Goal: Information Seeking & Learning: Compare options

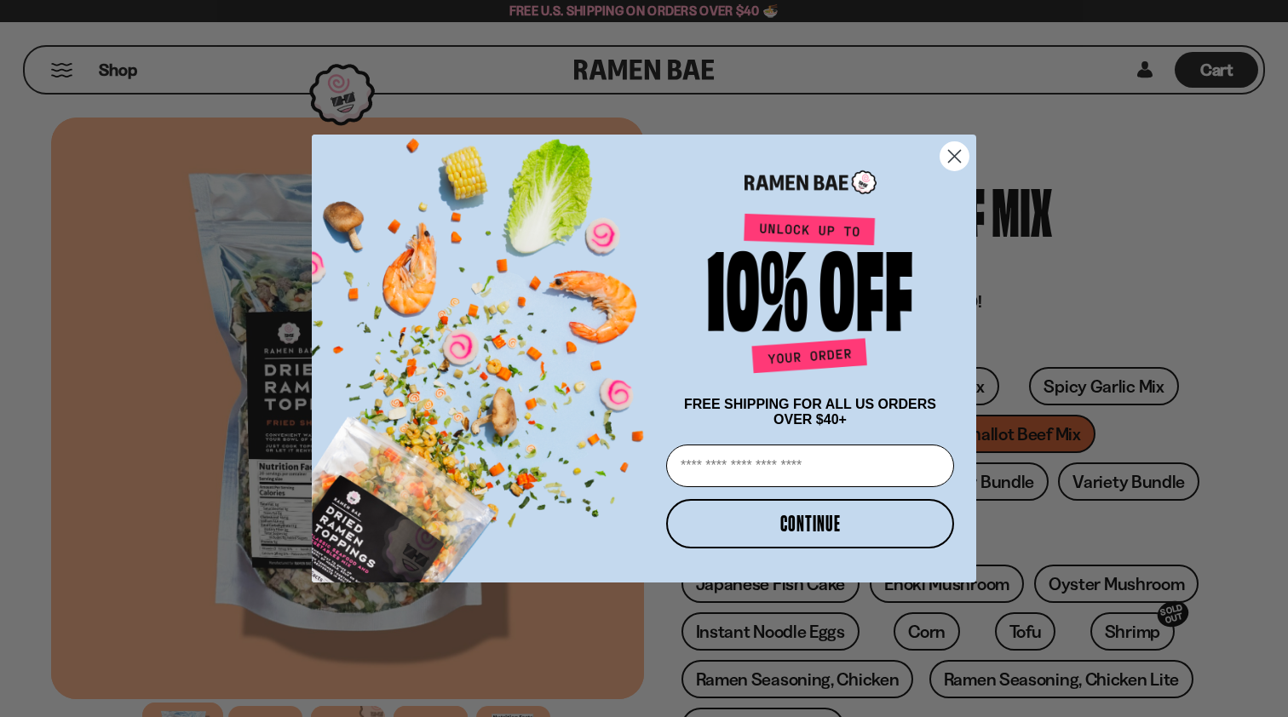
click at [965, 158] on circle "Close dialog" at bounding box center [955, 156] width 28 height 28
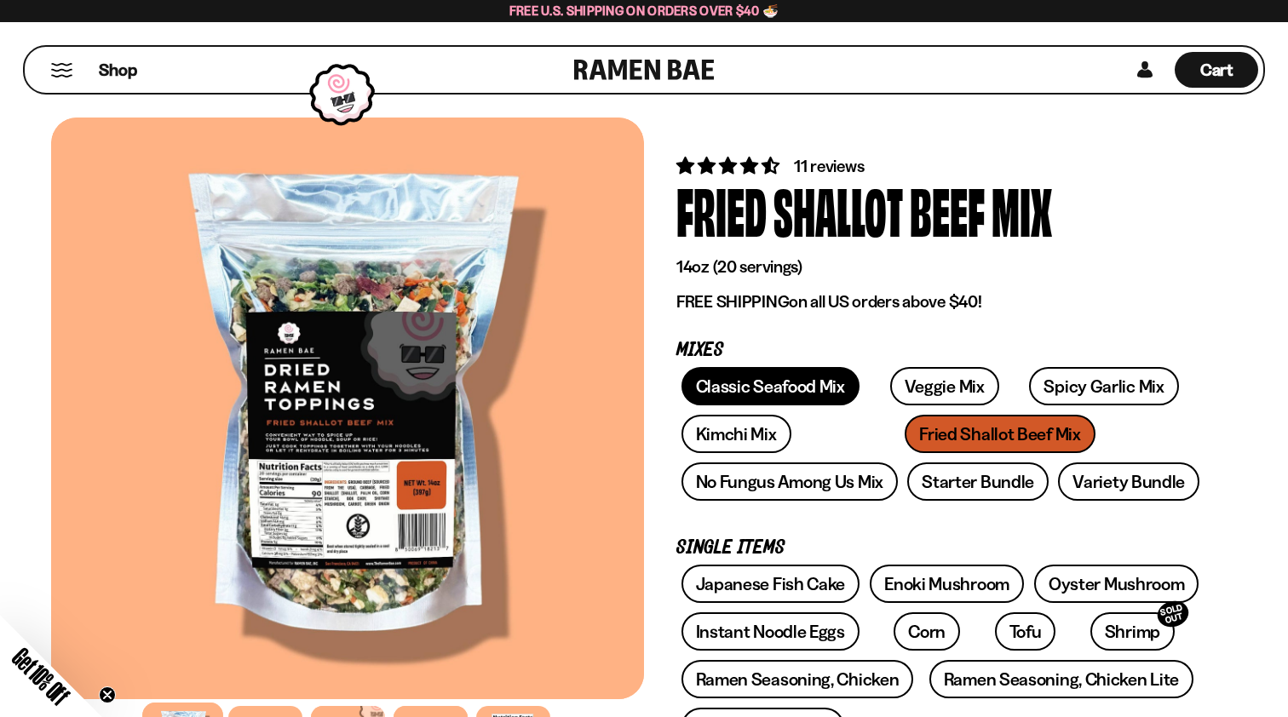
click at [810, 383] on link "Classic Seafood Mix" at bounding box center [771, 386] width 178 height 38
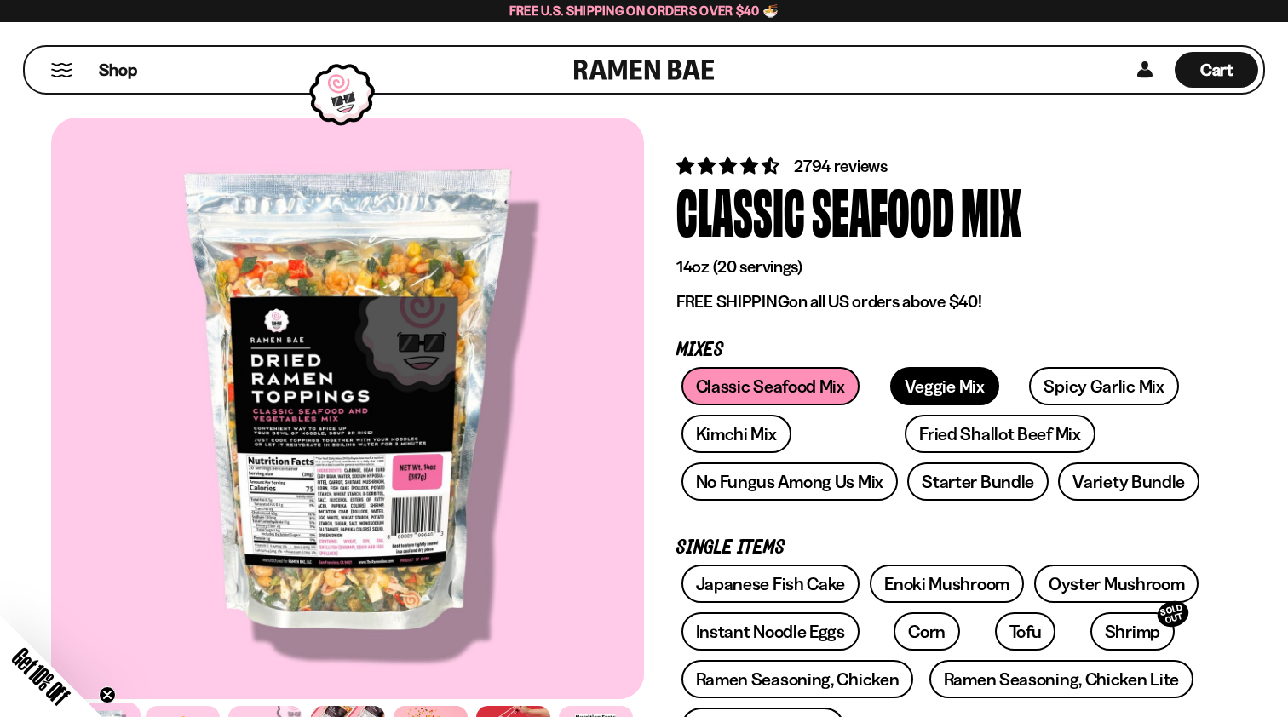
click at [892, 373] on link "Veggie Mix" at bounding box center [944, 386] width 109 height 38
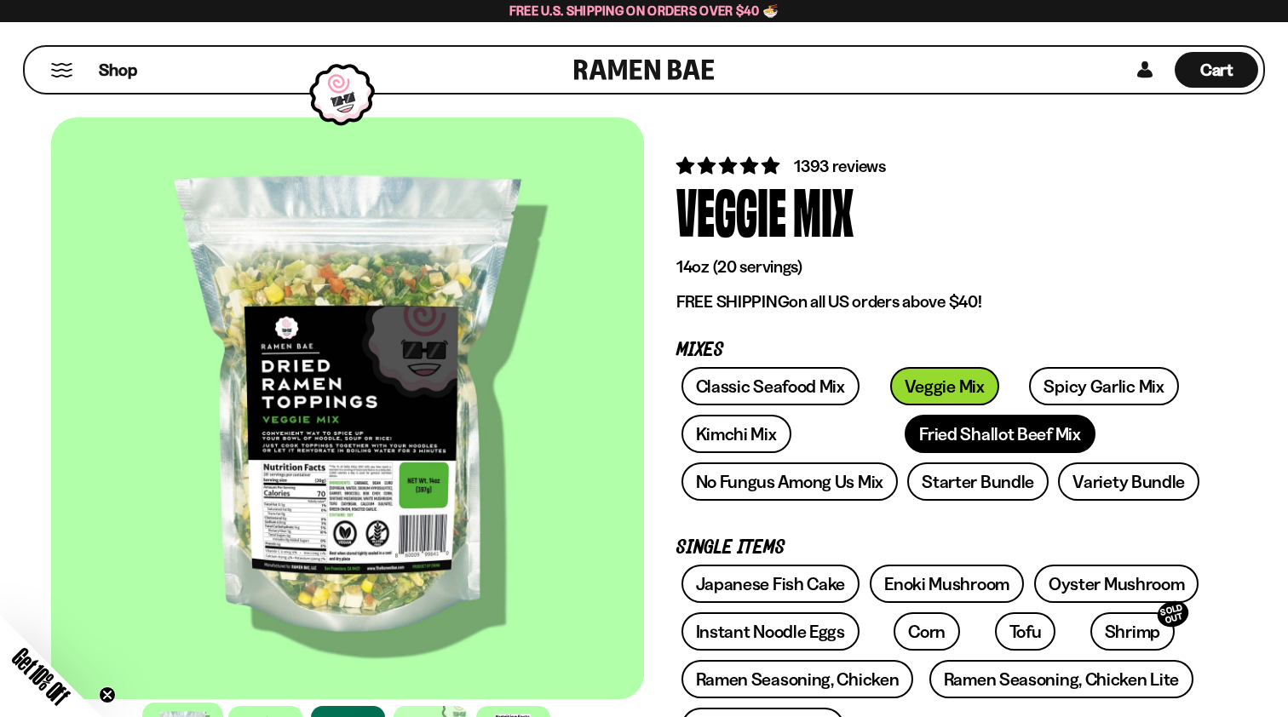
click at [905, 443] on link "Fried Shallot Beef Mix" at bounding box center [1000, 434] width 190 height 38
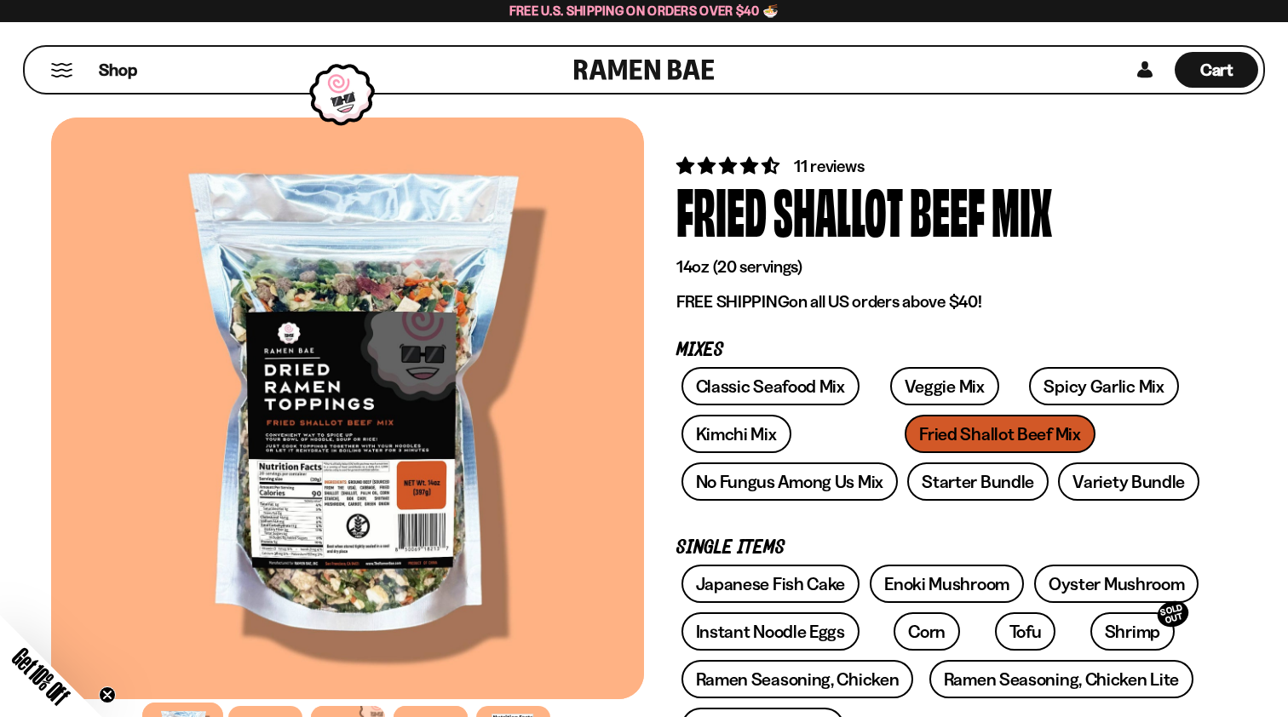
click at [365, 451] on div at bounding box center [347, 409] width 593 height 582
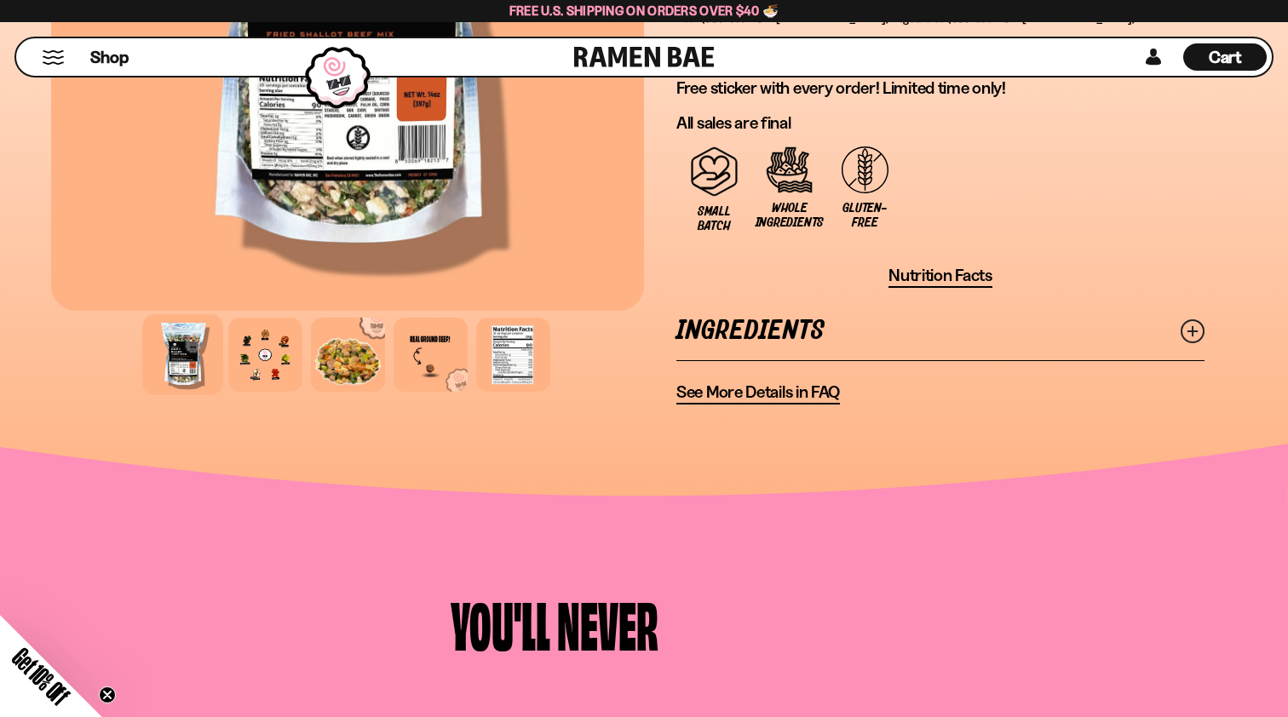
scroll to position [1246, 0]
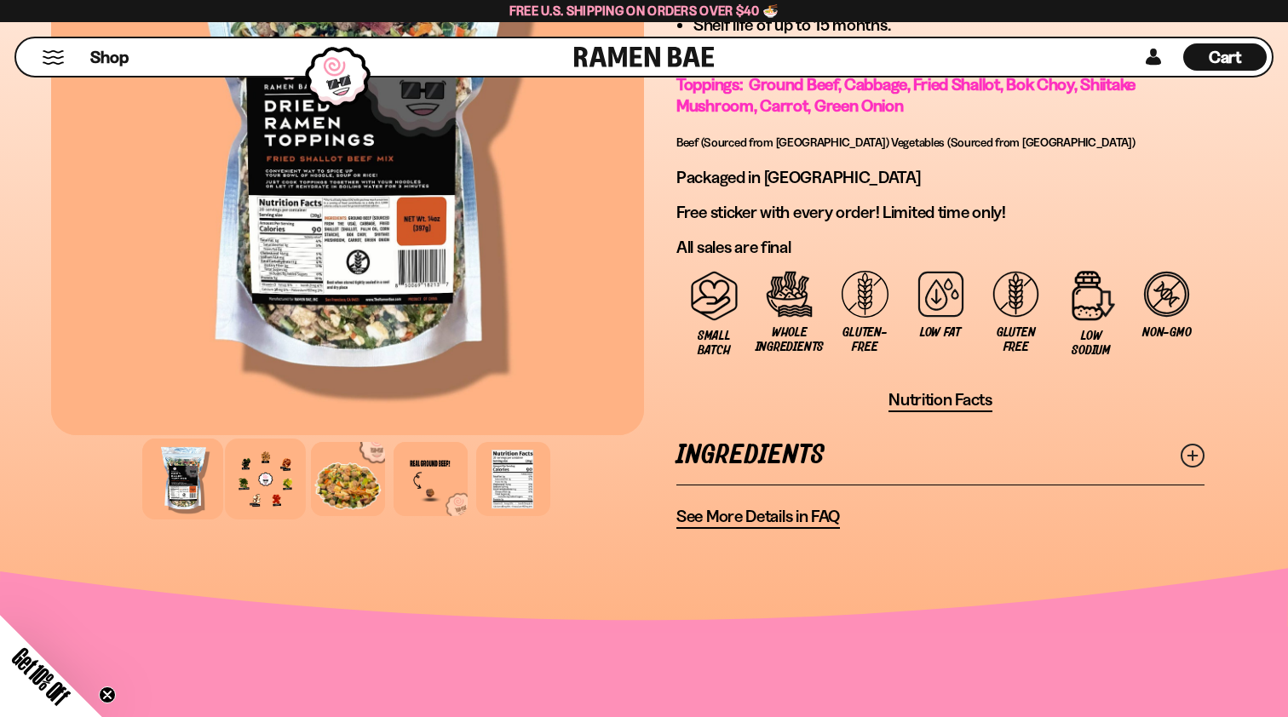
click at [272, 484] on div at bounding box center [265, 479] width 81 height 81
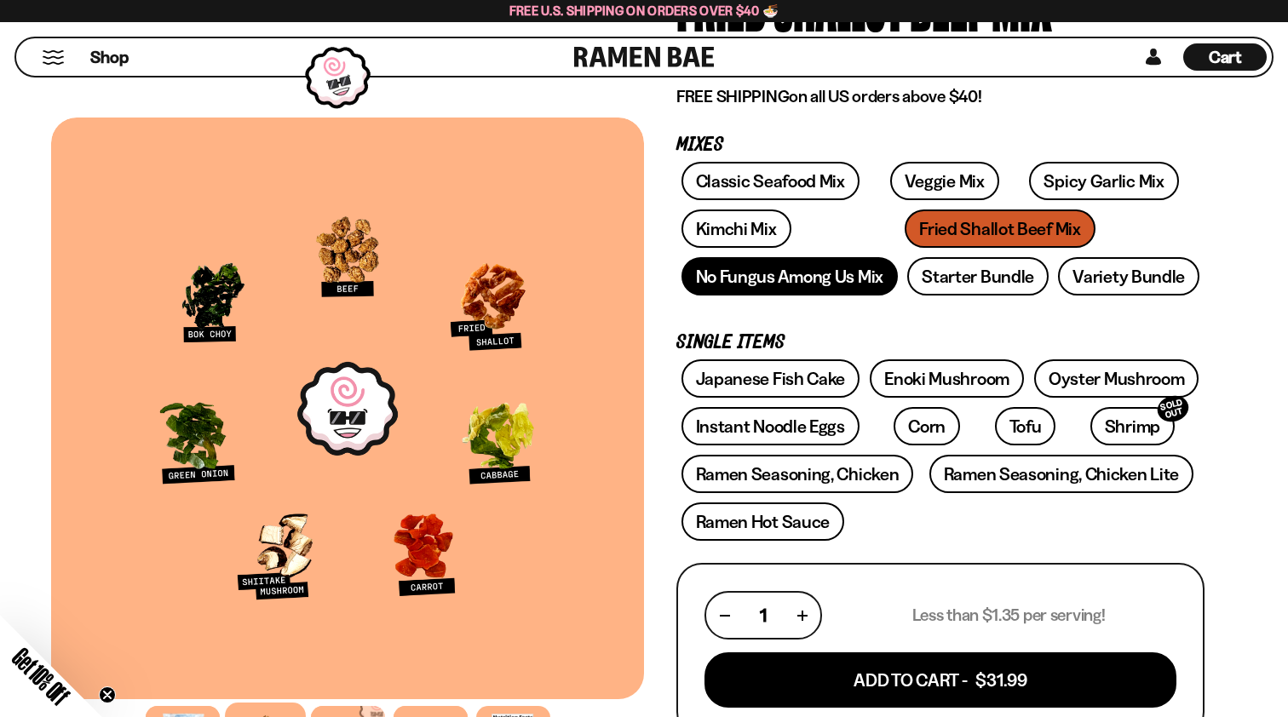
scroll to position [203, 0]
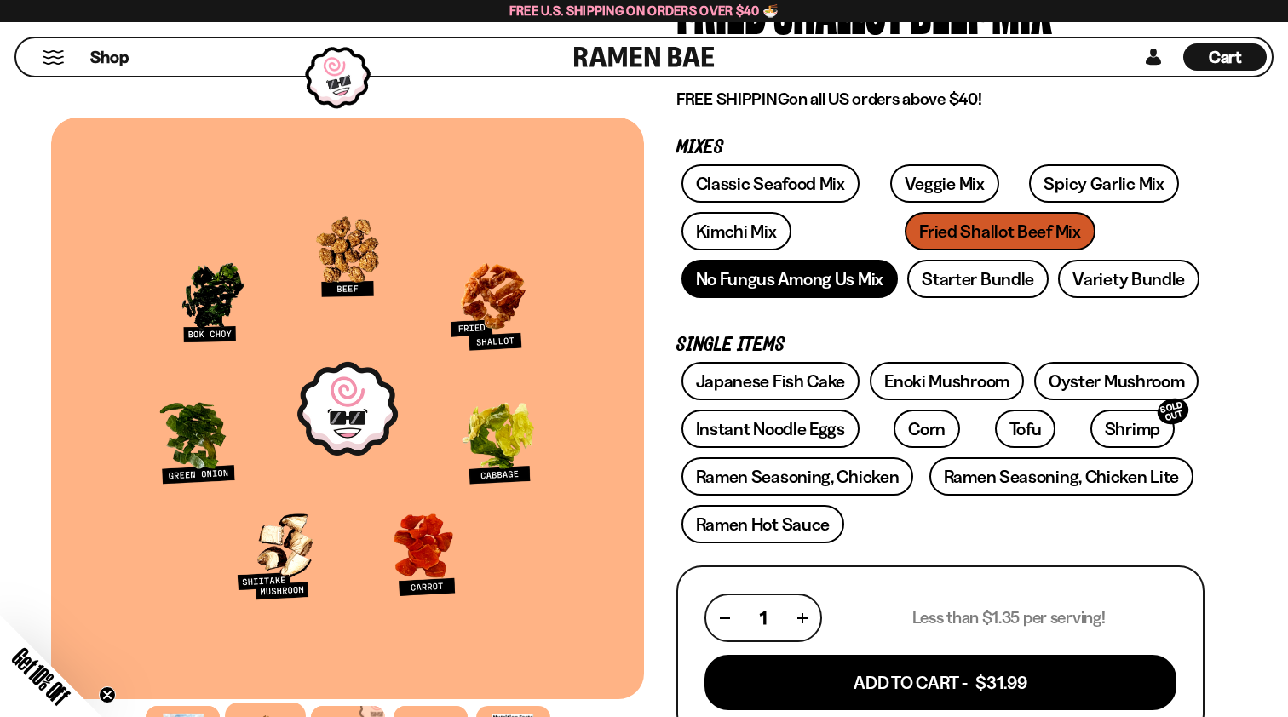
click at [842, 294] on link "No Fungus Among Us Mix" at bounding box center [790, 279] width 216 height 38
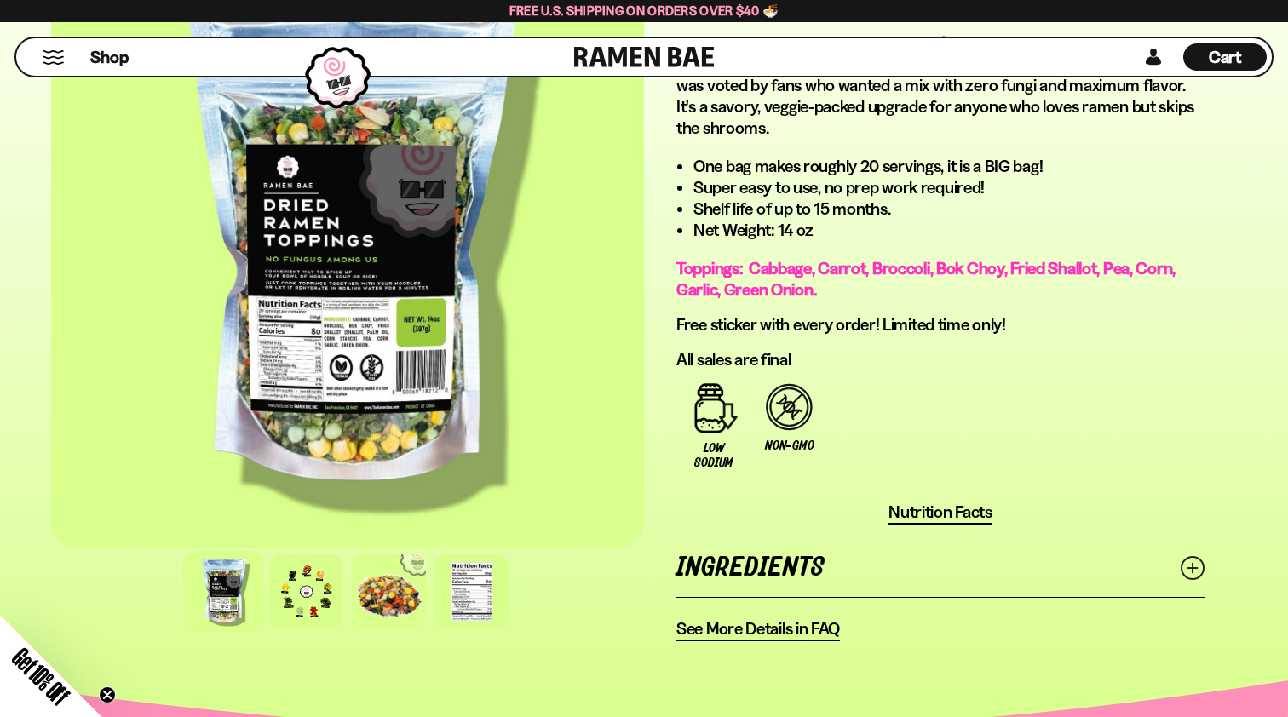
scroll to position [1119, 0]
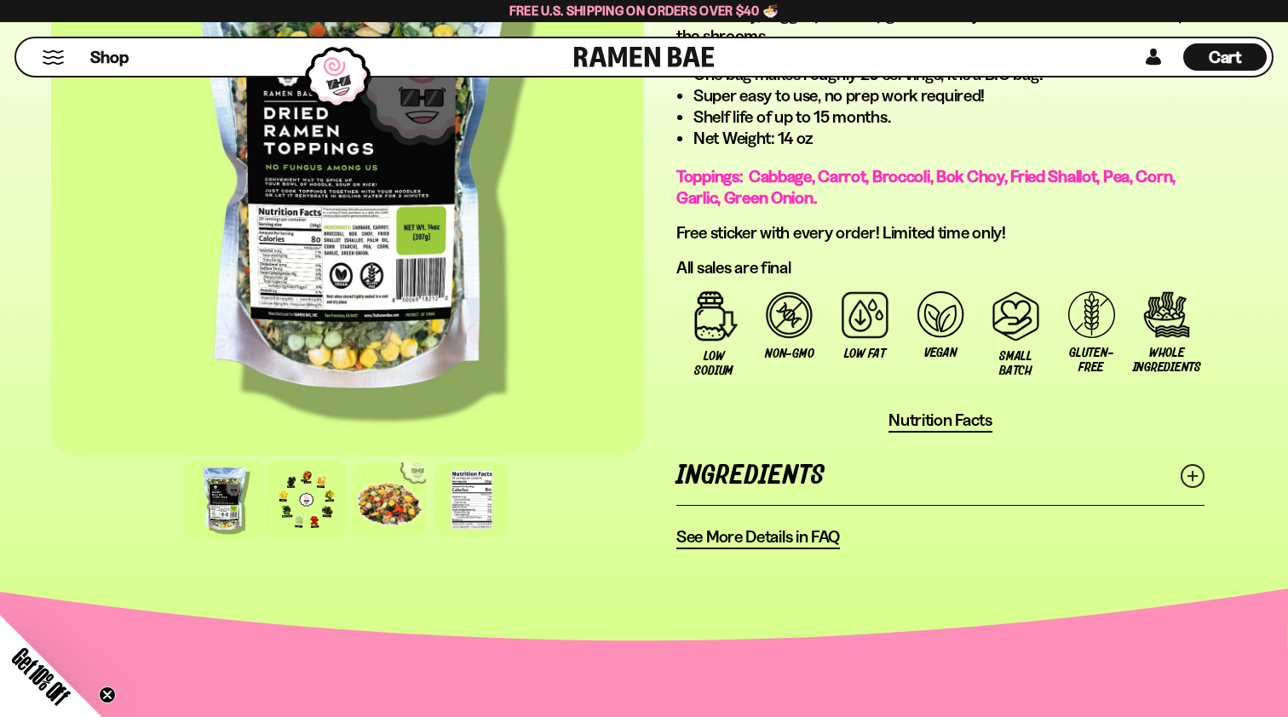
click at [297, 504] on div at bounding box center [306, 499] width 81 height 81
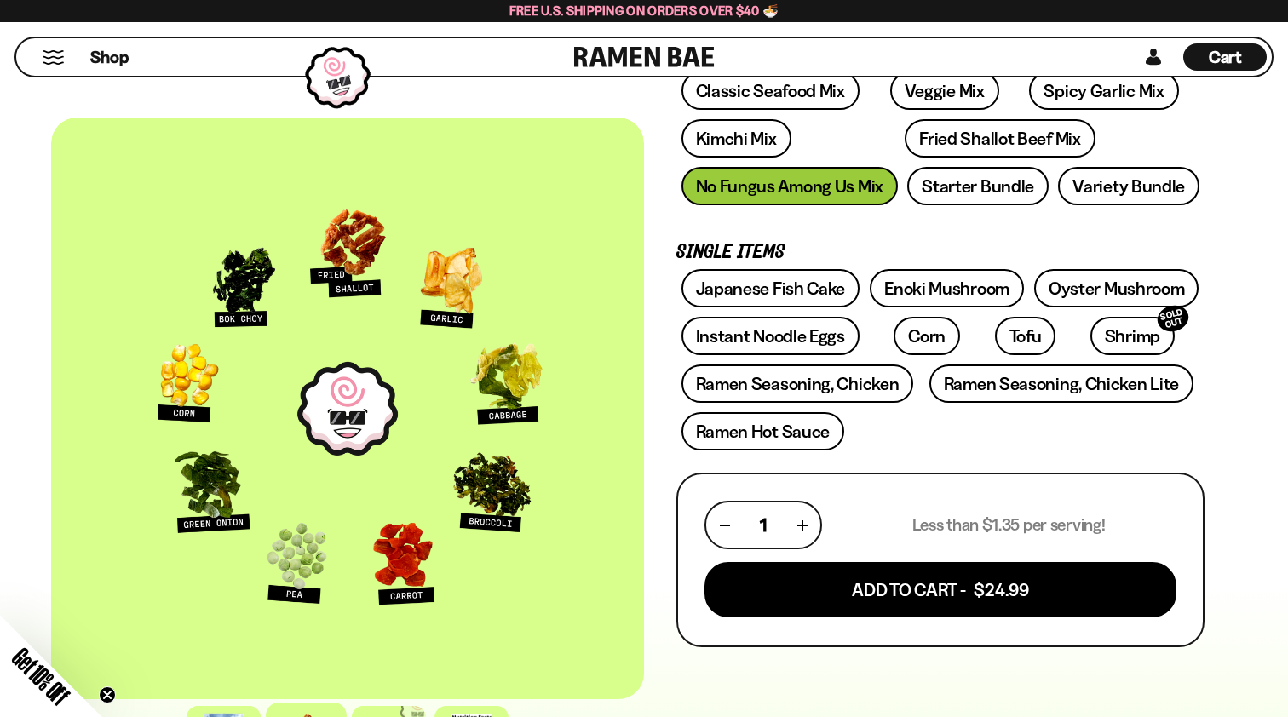
scroll to position [238, 0]
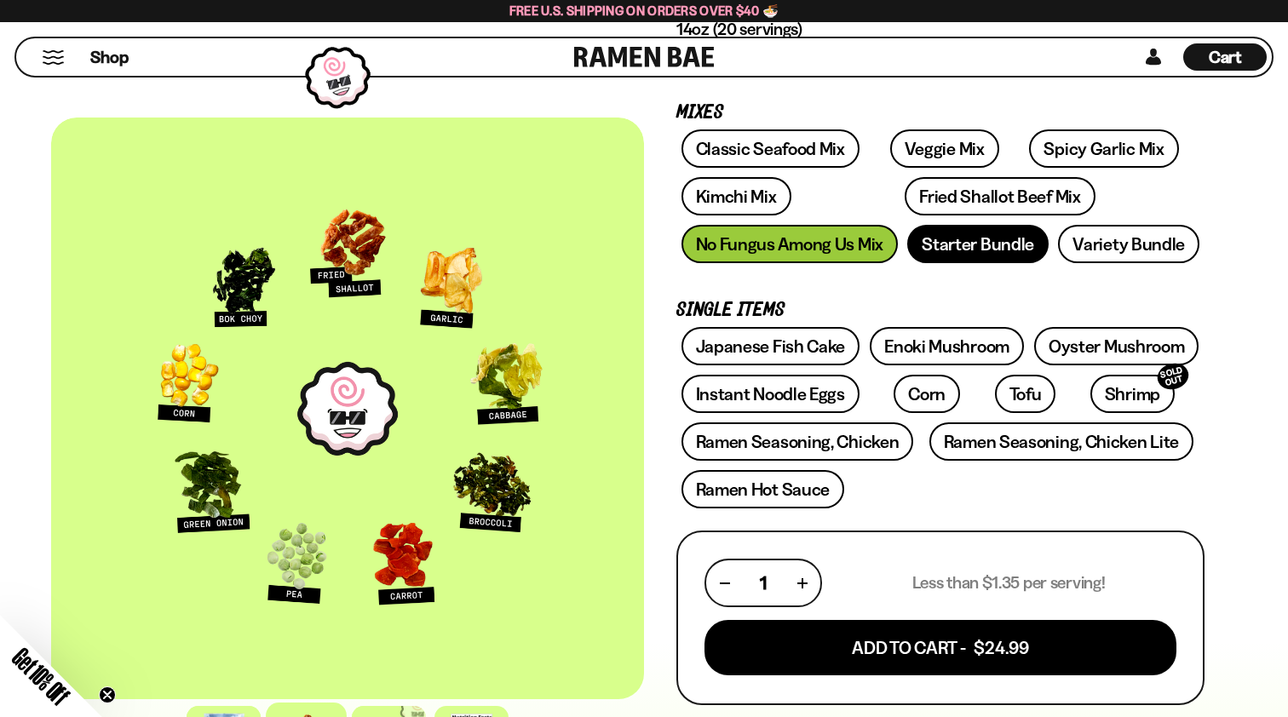
click at [959, 241] on link "Starter Bundle" at bounding box center [977, 244] width 141 height 38
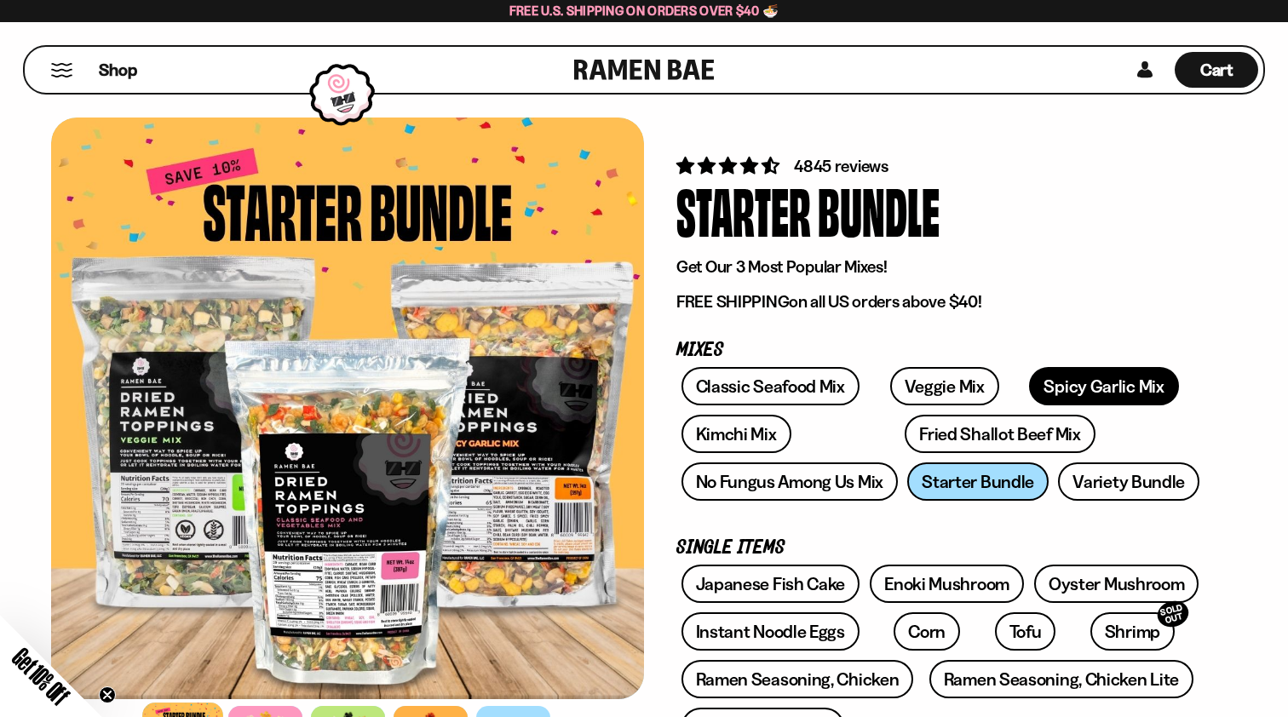
click at [1029, 383] on link "Spicy Garlic Mix" at bounding box center [1103, 386] width 149 height 38
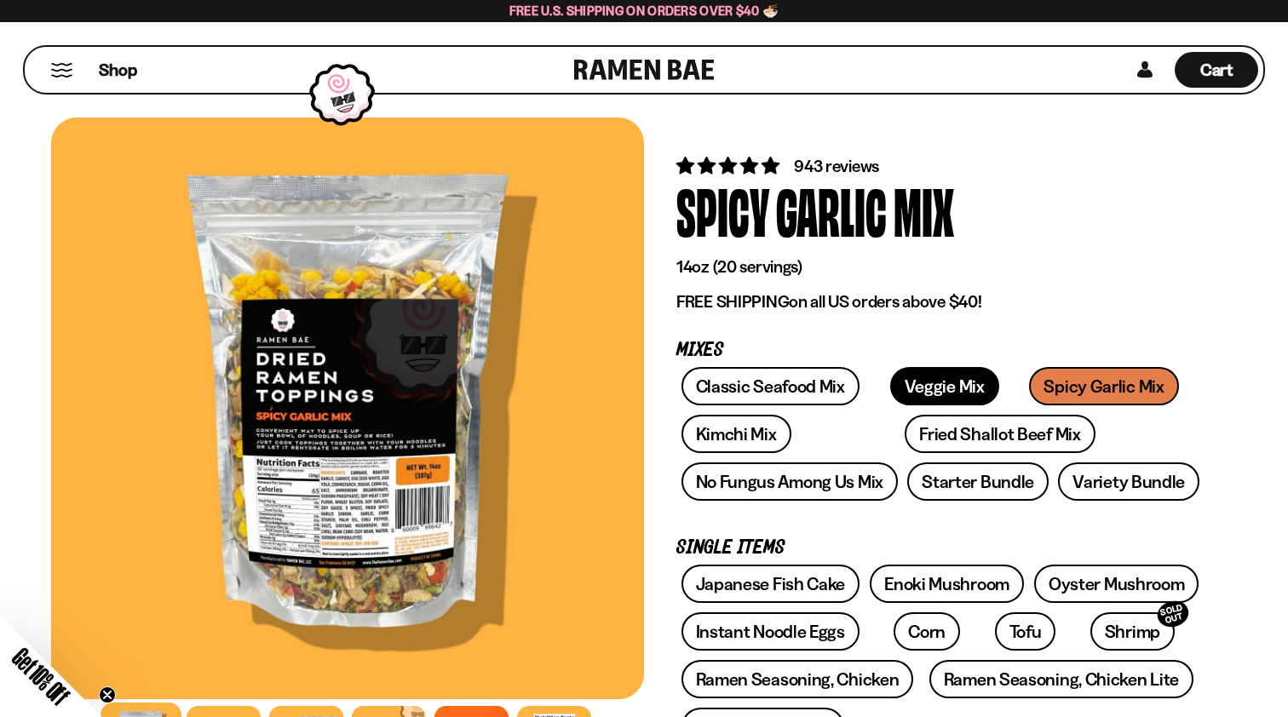
click at [895, 376] on link "Veggie Mix" at bounding box center [944, 386] width 109 height 38
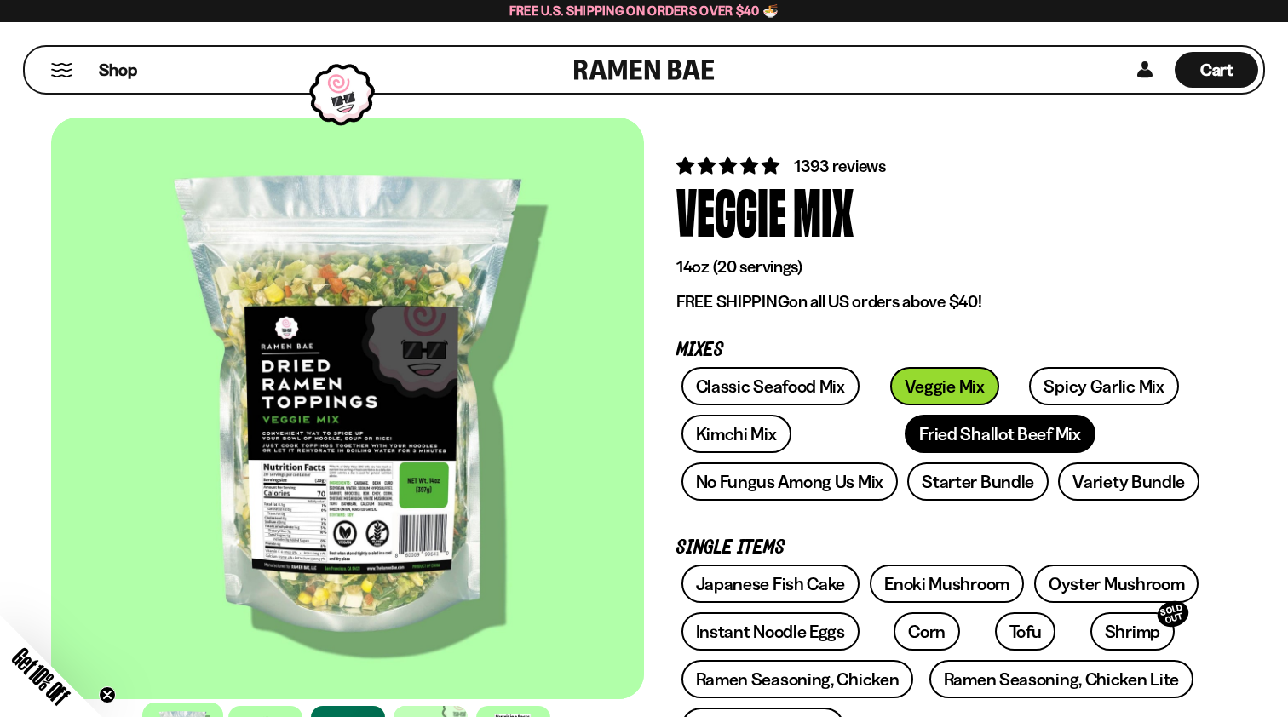
click at [905, 446] on link "Fried Shallot Beef Mix" at bounding box center [1000, 434] width 190 height 38
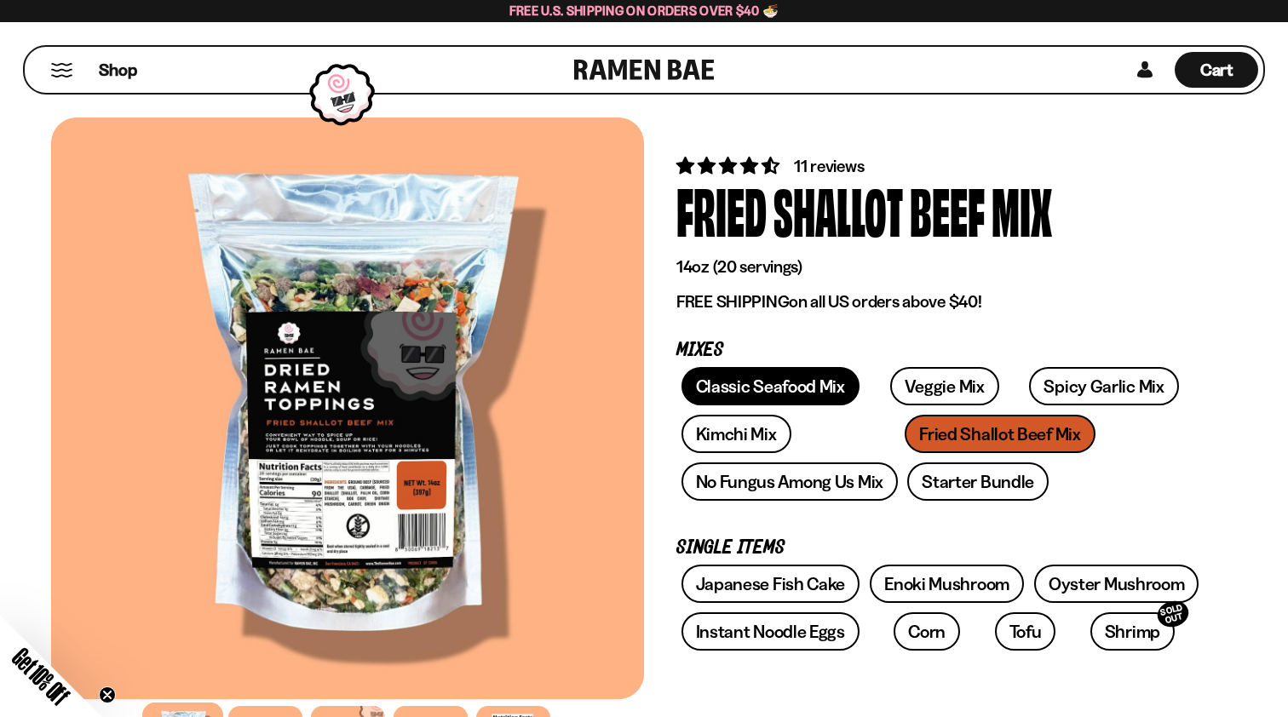
click at [768, 378] on link "Classic Seafood Mix" at bounding box center [771, 386] width 178 height 38
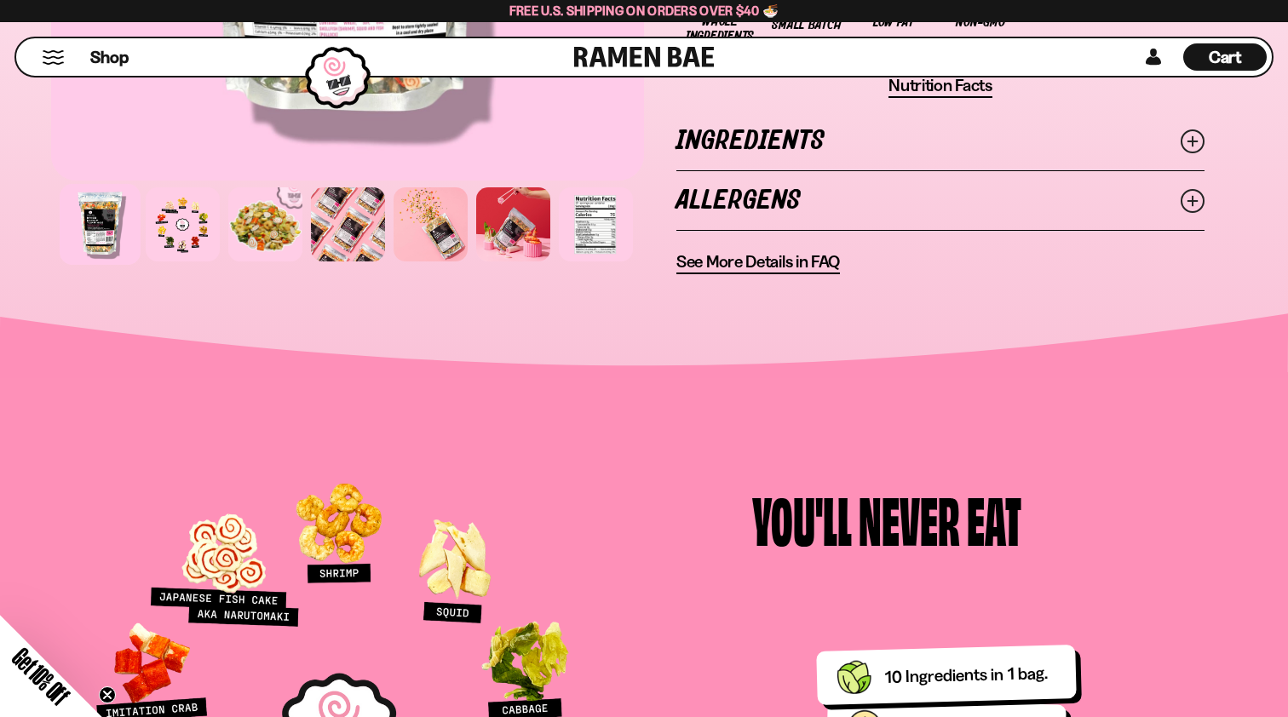
scroll to position [1398, 0]
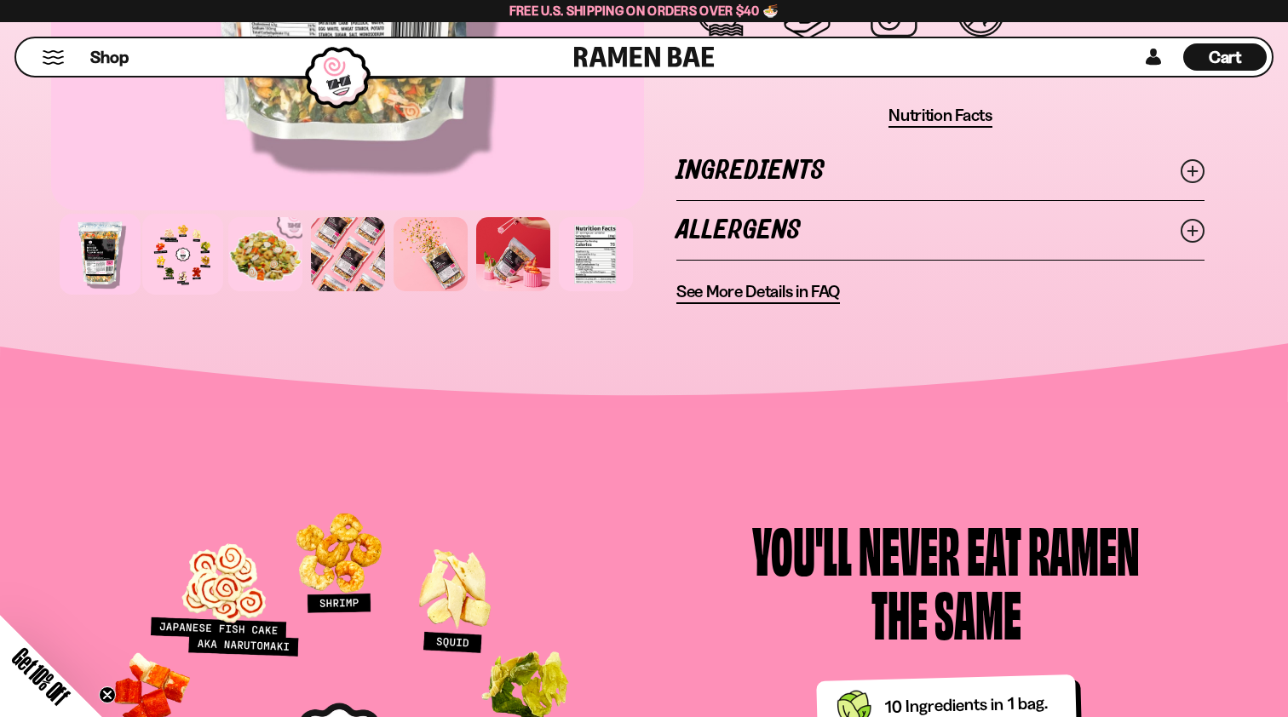
click at [195, 263] on div at bounding box center [182, 254] width 81 height 81
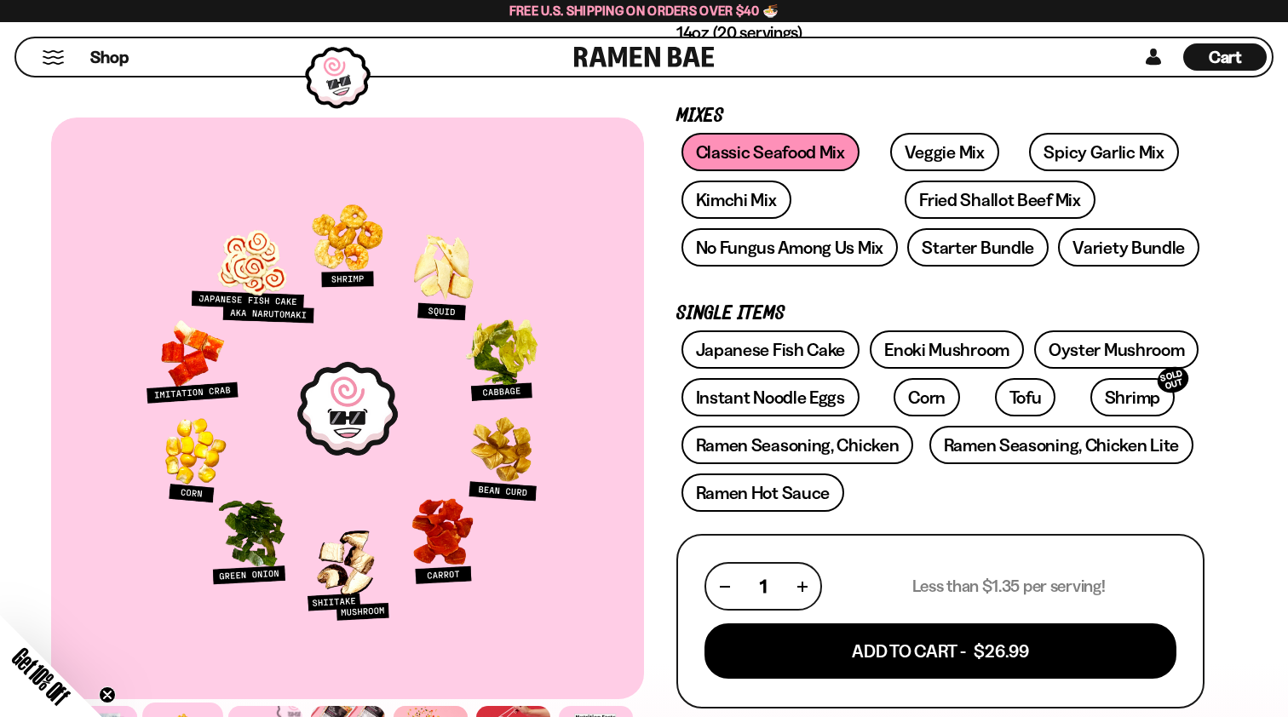
scroll to position [202, 0]
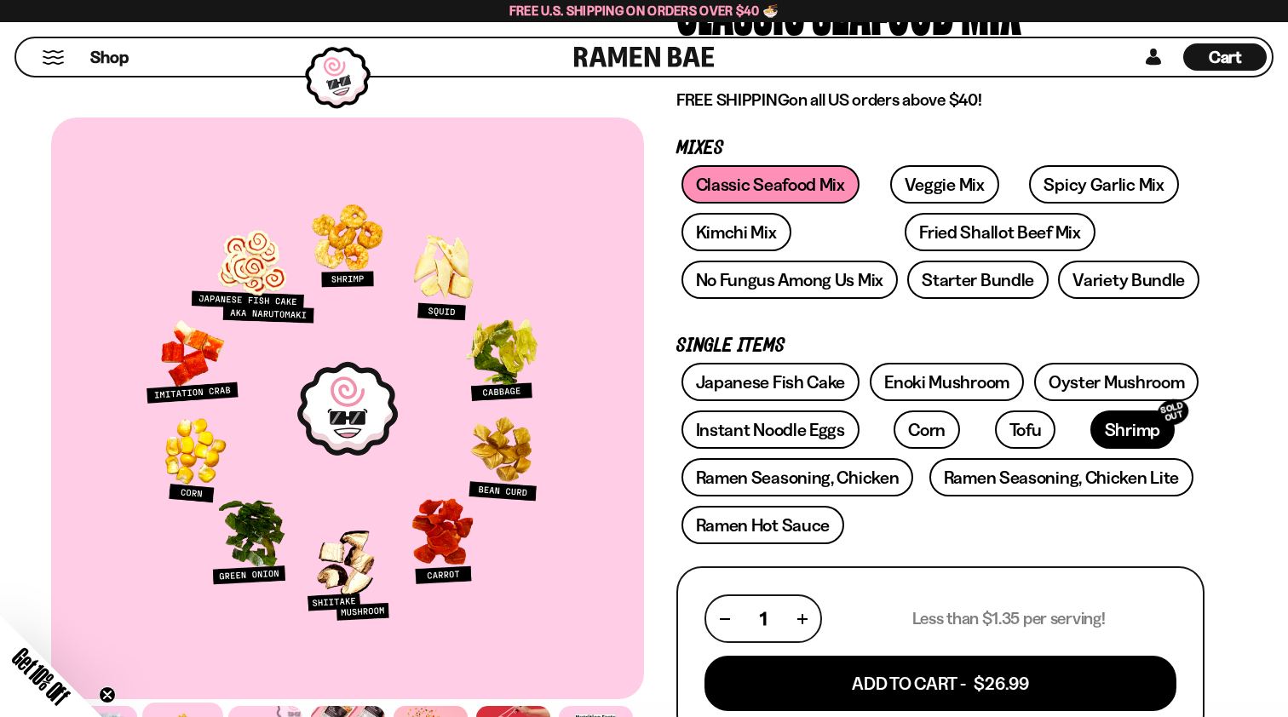
click at [1091, 446] on link "Shrimp SOLD OUT" at bounding box center [1133, 430] width 84 height 38
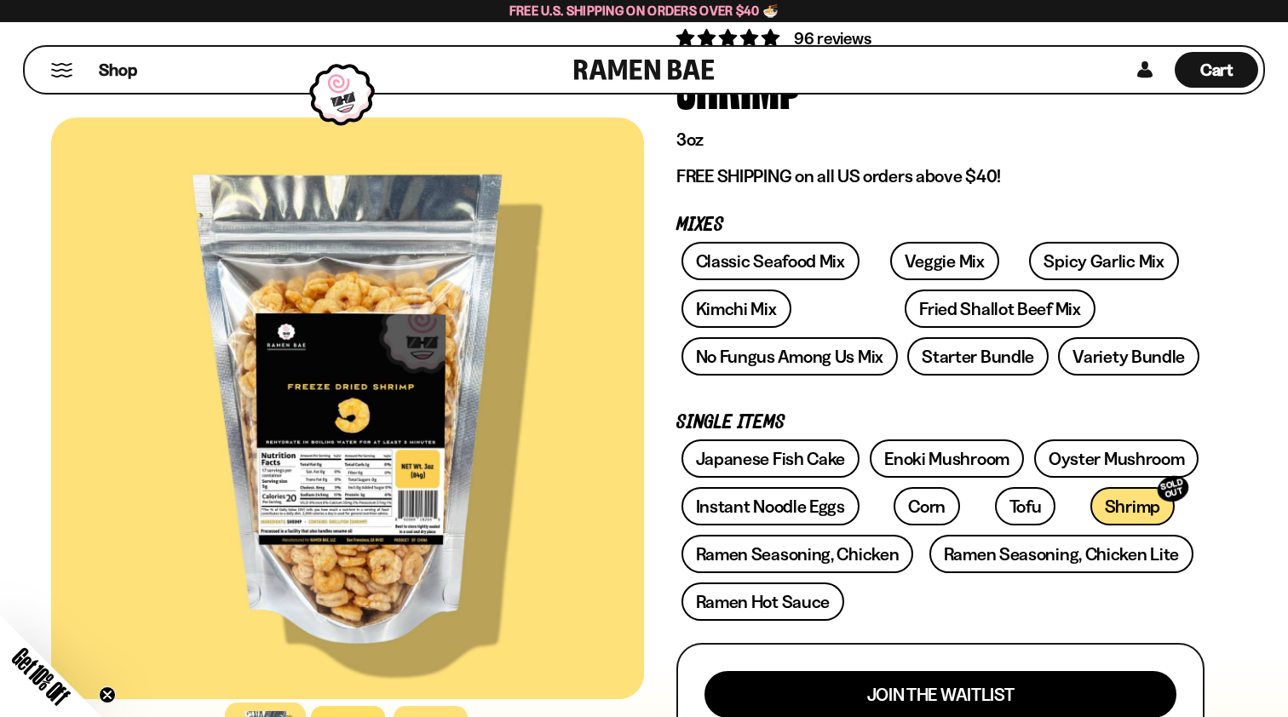
scroll to position [135, 0]
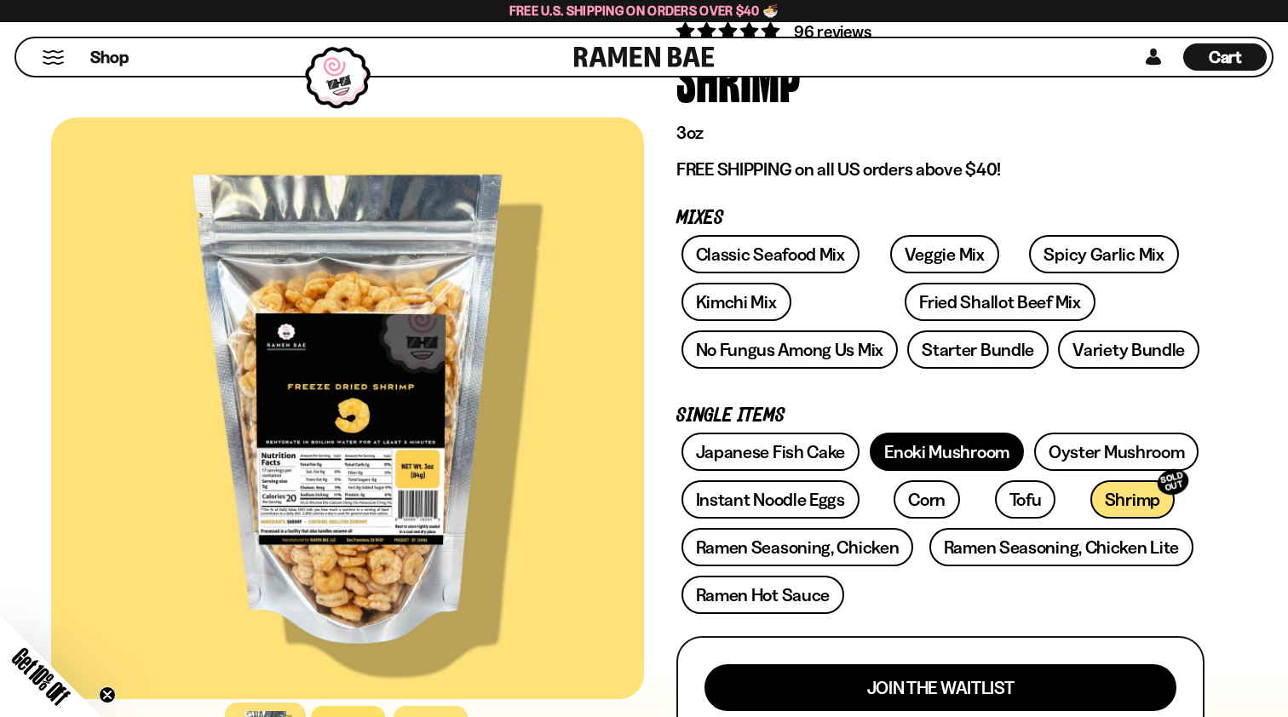
click at [936, 439] on link "Enoki Mushroom" at bounding box center [947, 452] width 154 height 38
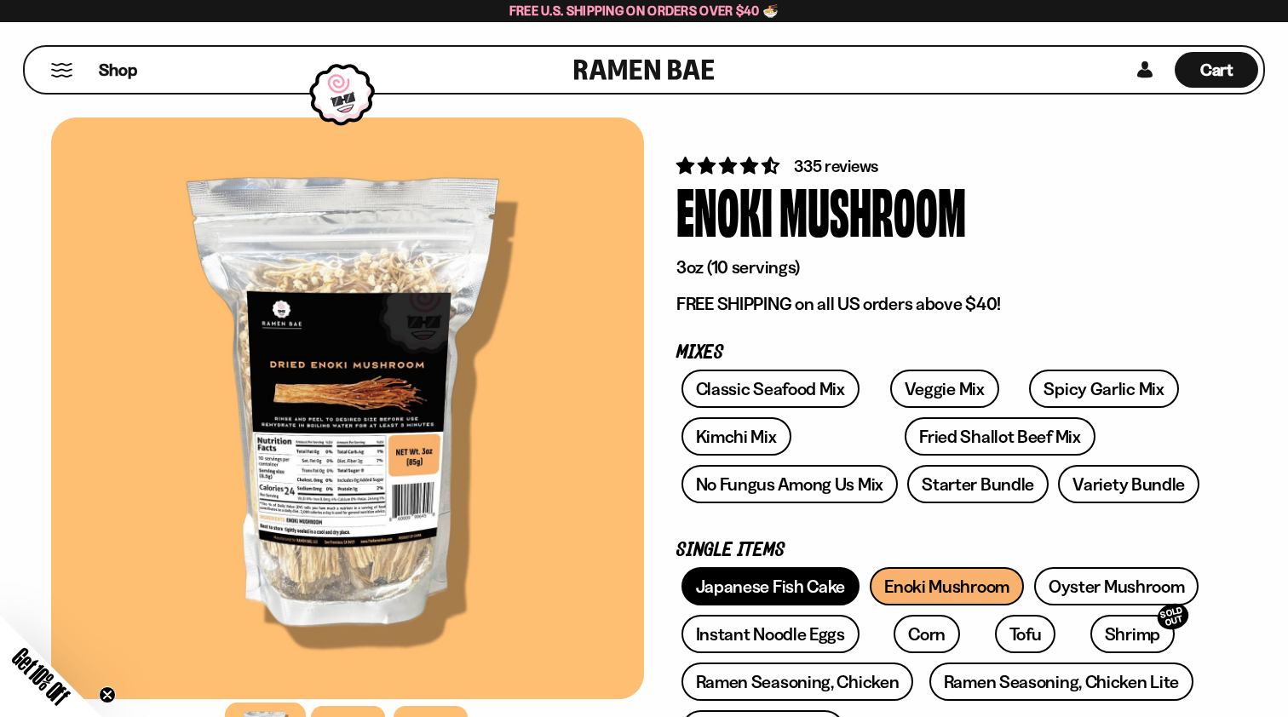
click at [831, 573] on link "Japanese Fish Cake" at bounding box center [771, 587] width 179 height 38
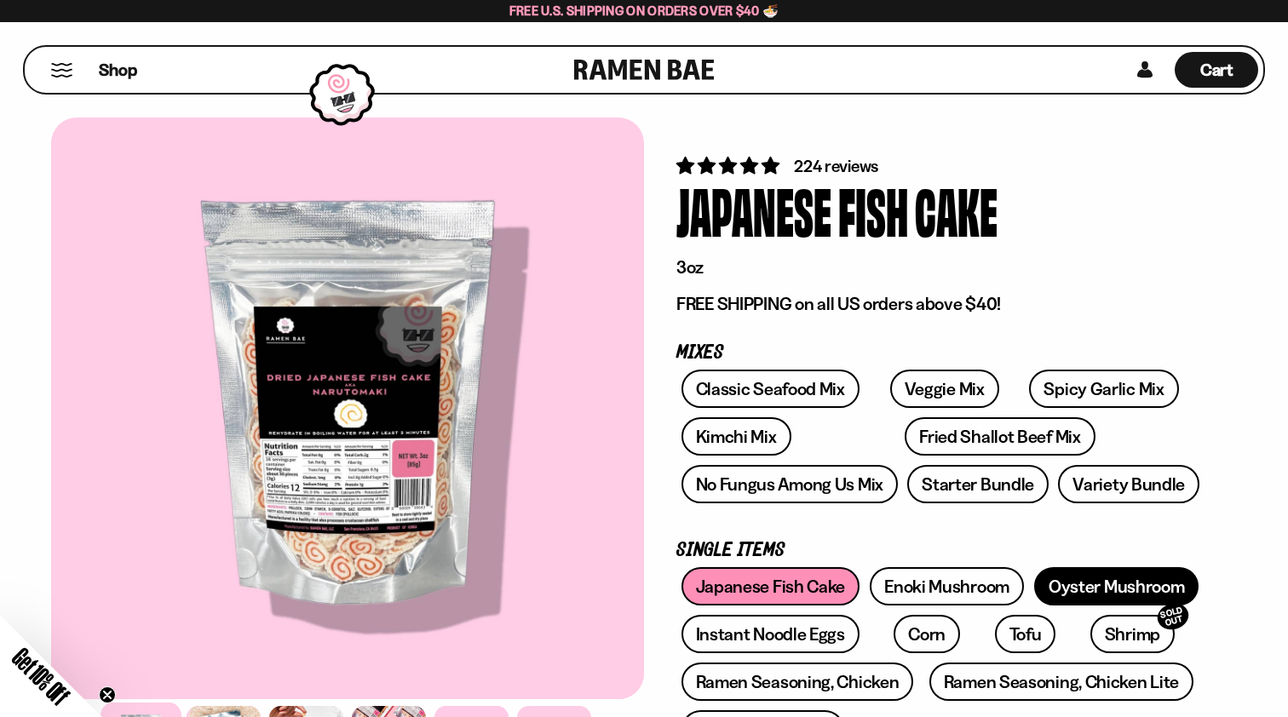
click at [1142, 568] on link "Oyster Mushroom" at bounding box center [1116, 587] width 165 height 38
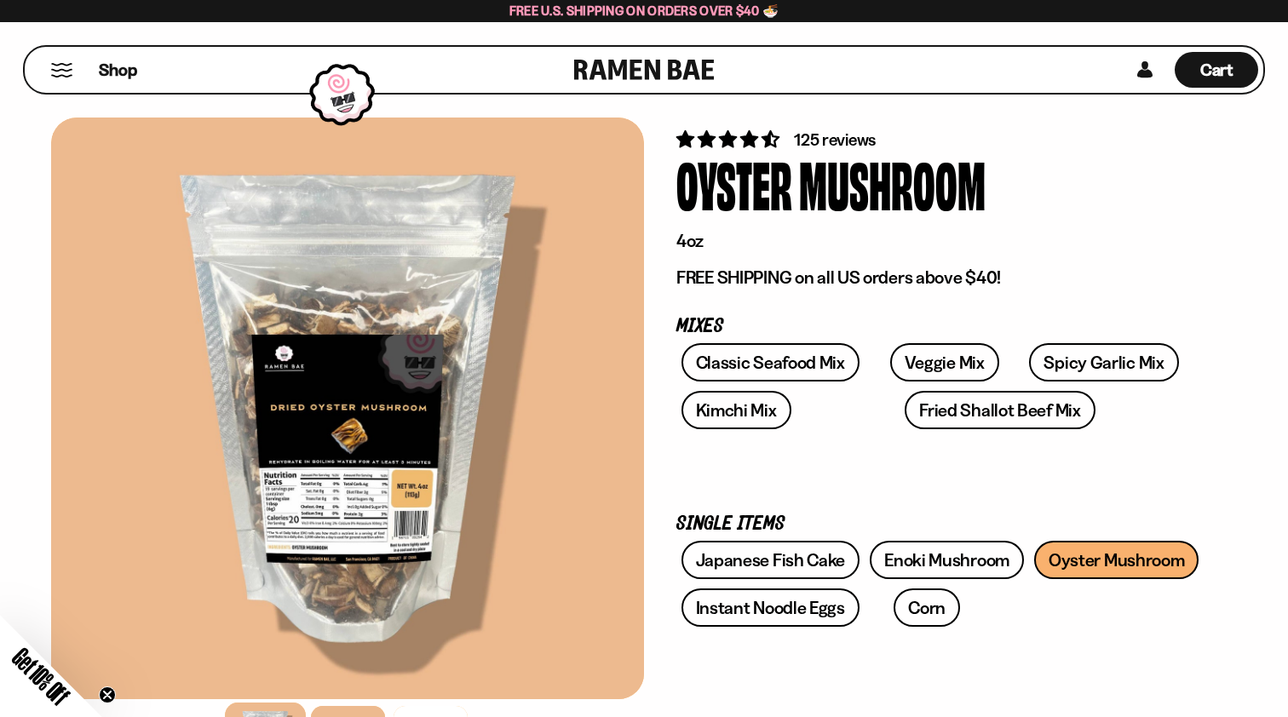
scroll to position [89, 0]
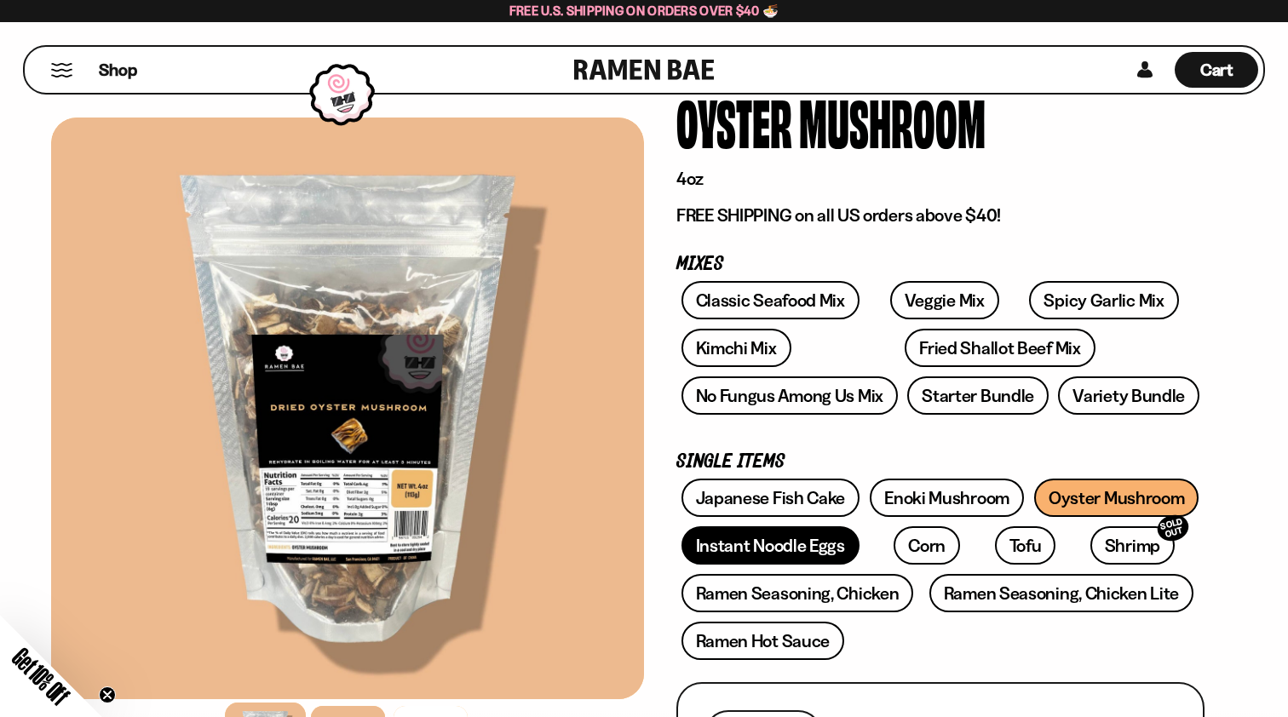
click at [827, 551] on link "Instant Noodle Eggs" at bounding box center [771, 546] width 178 height 38
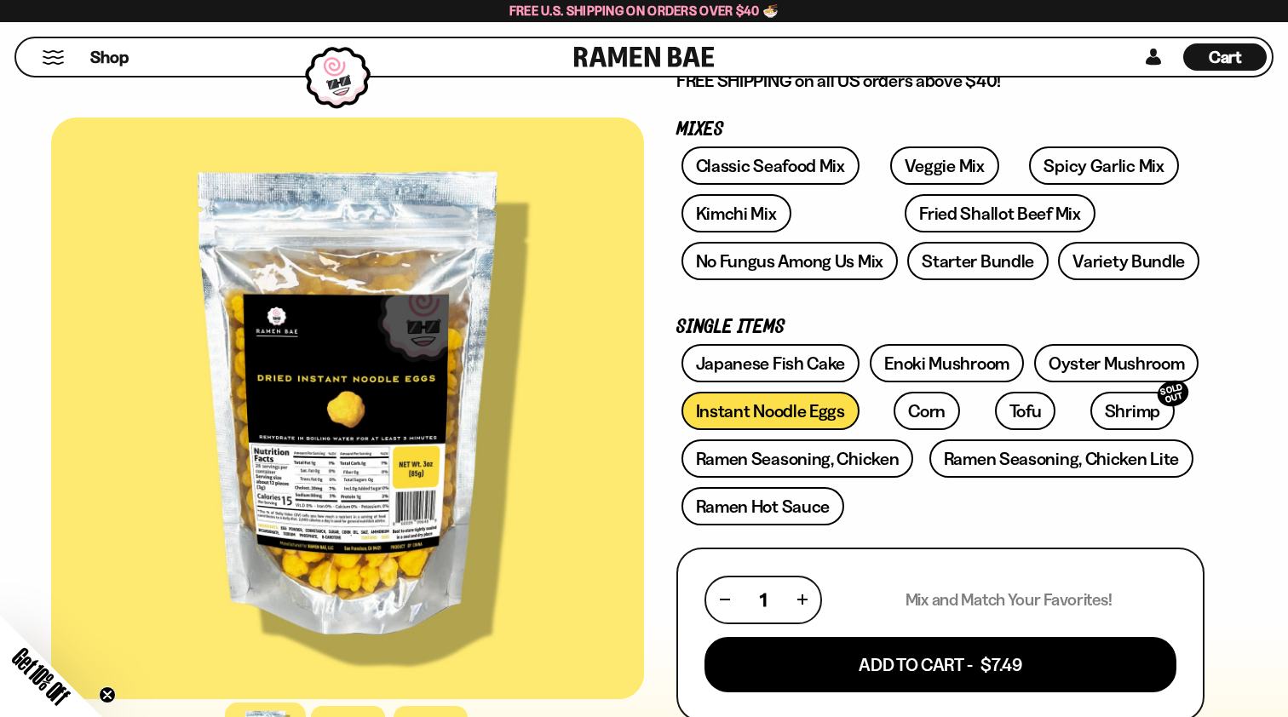
scroll to position [211, 0]
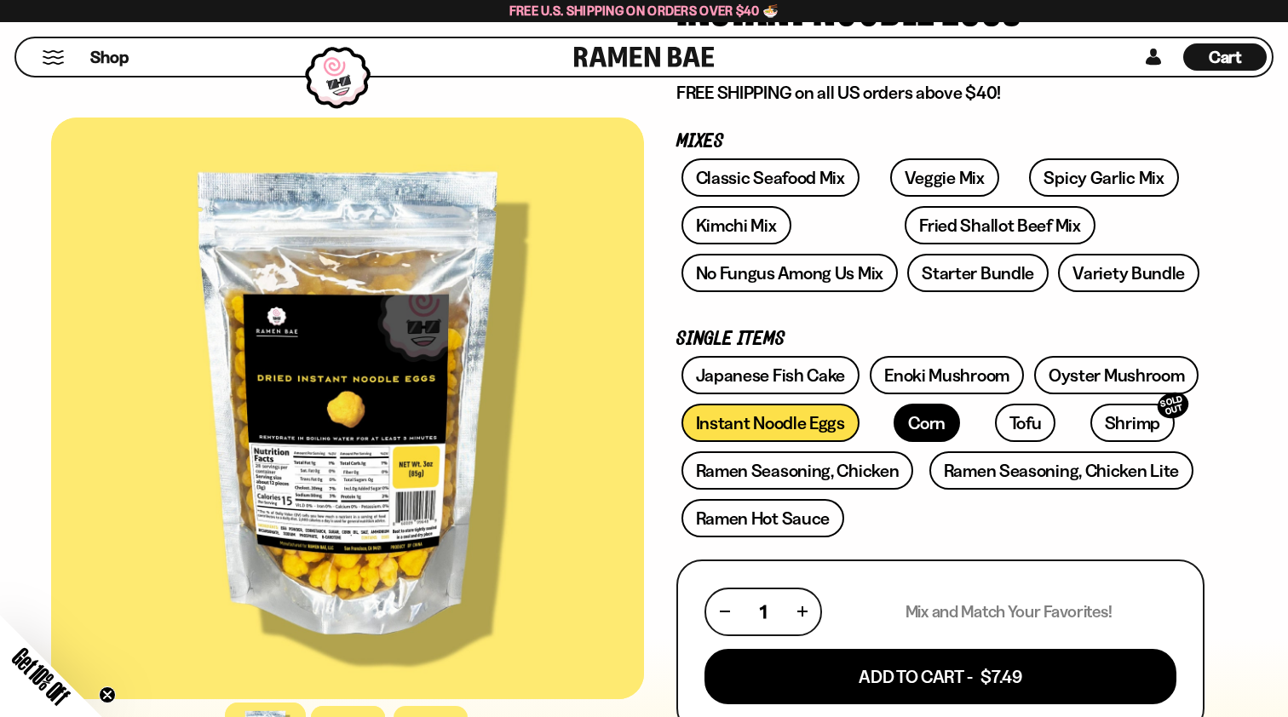
click at [914, 429] on link "Corn" at bounding box center [927, 423] width 66 height 38
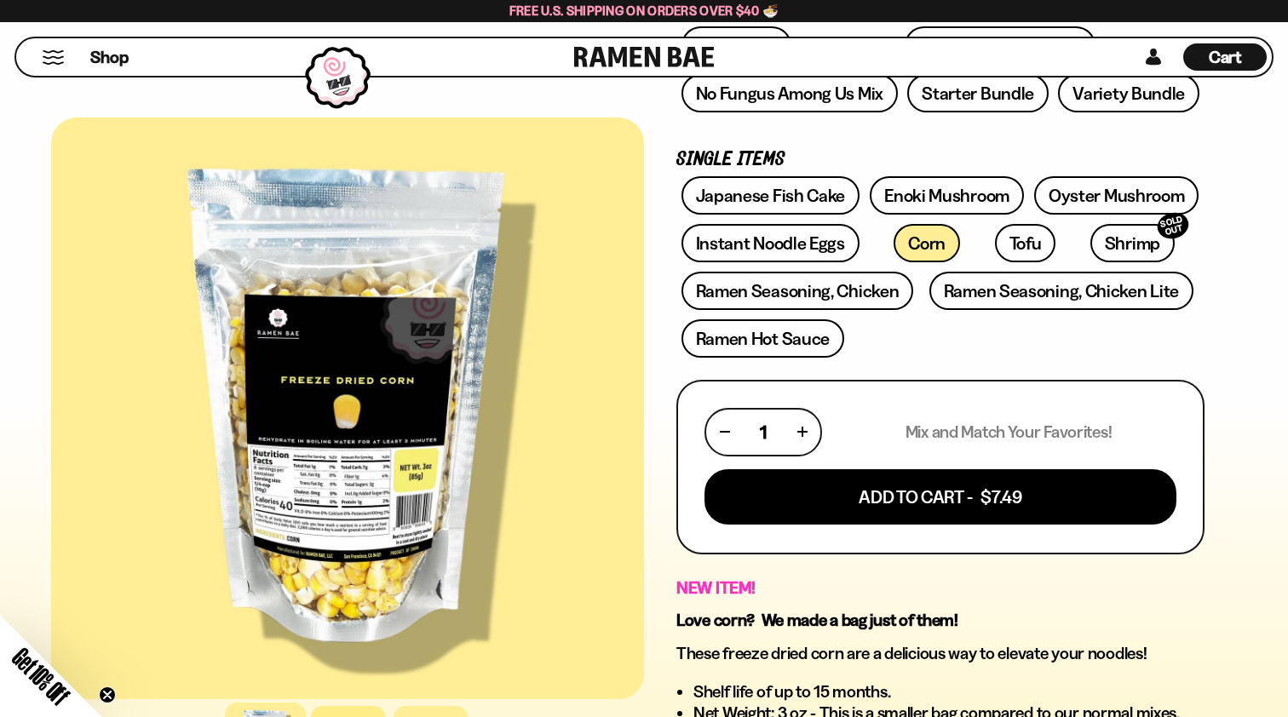
scroll to position [303, 0]
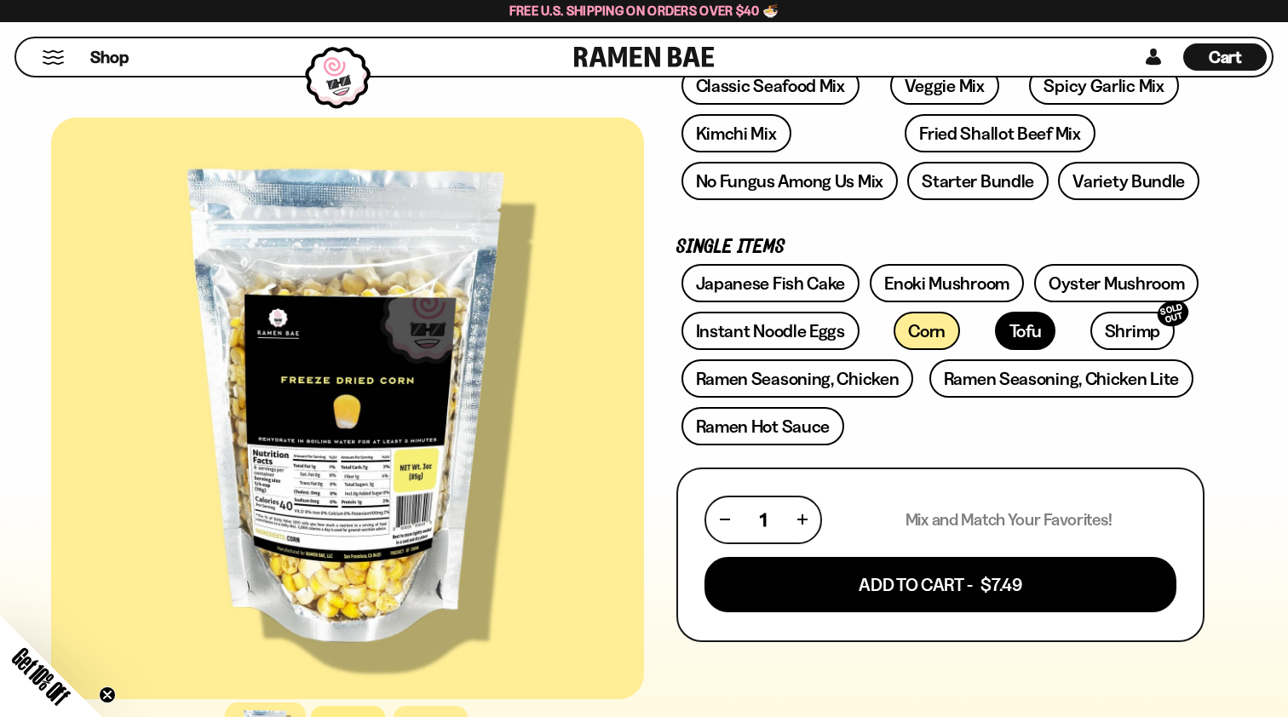
click at [995, 337] on link "Tofu" at bounding box center [1025, 331] width 61 height 38
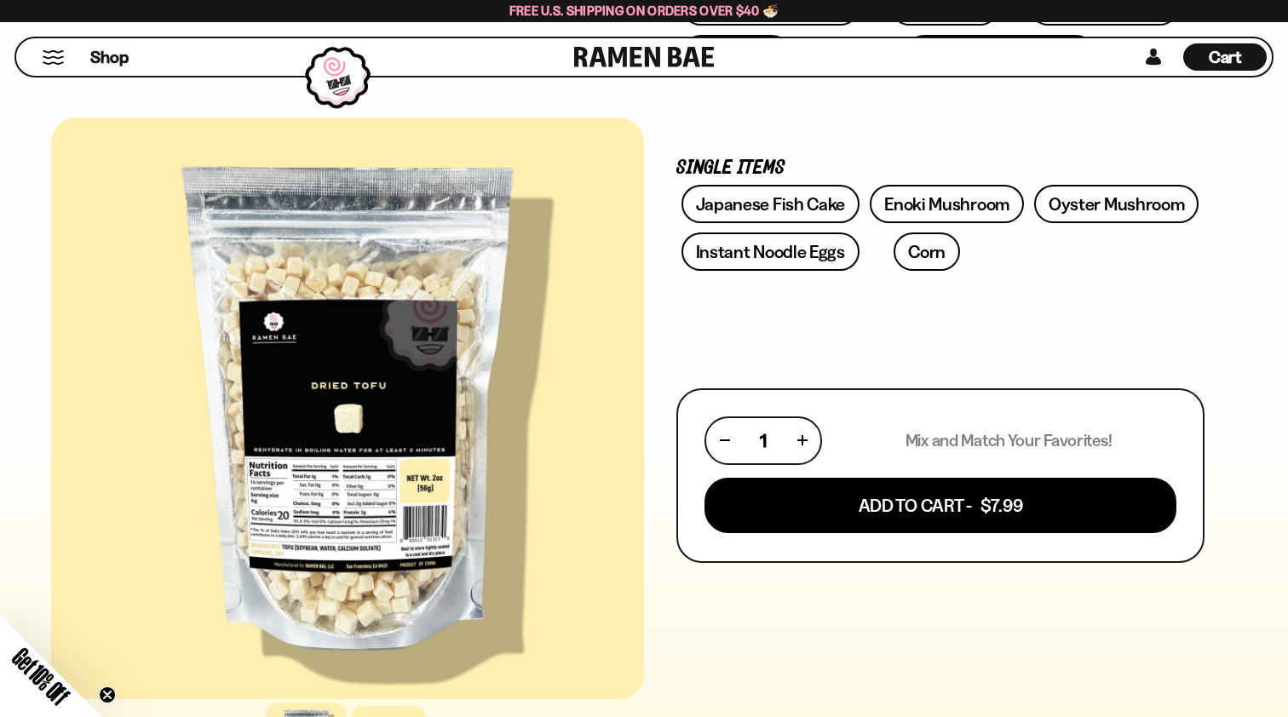
scroll to position [445, 0]
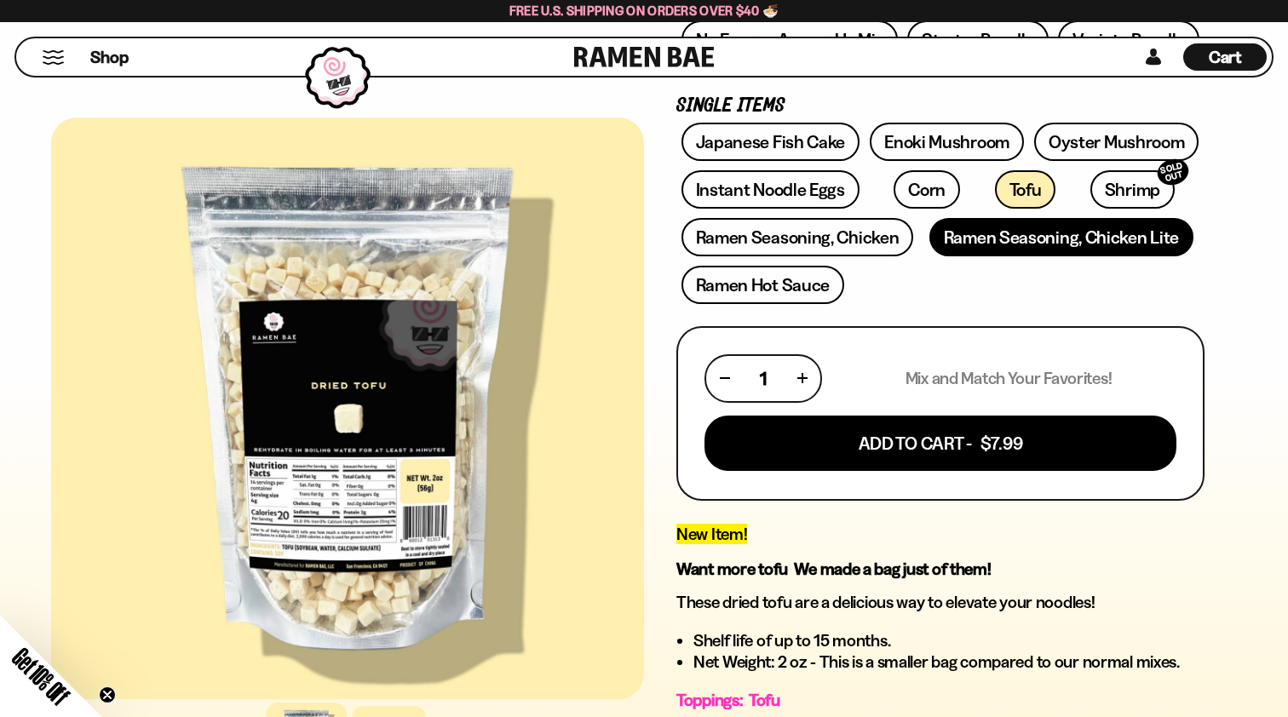
click at [1027, 244] on link "Ramen Seasoning, Chicken Lite" at bounding box center [1062, 237] width 264 height 38
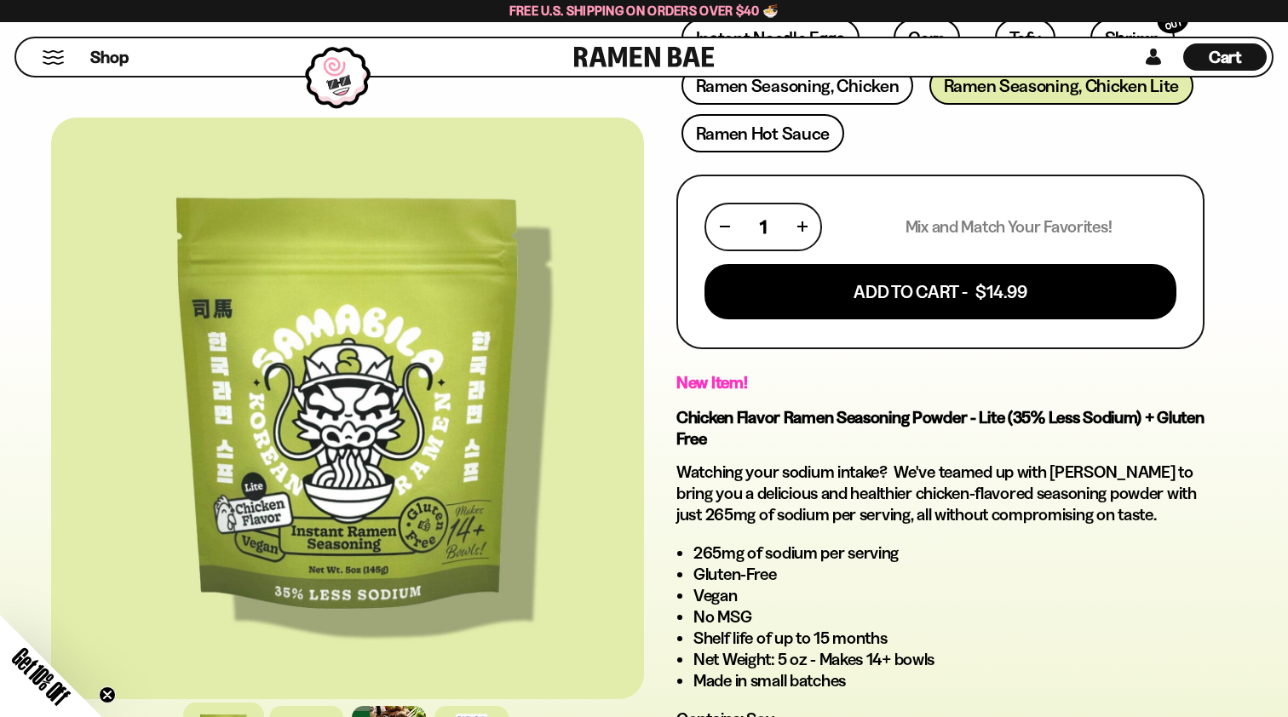
scroll to position [452, 0]
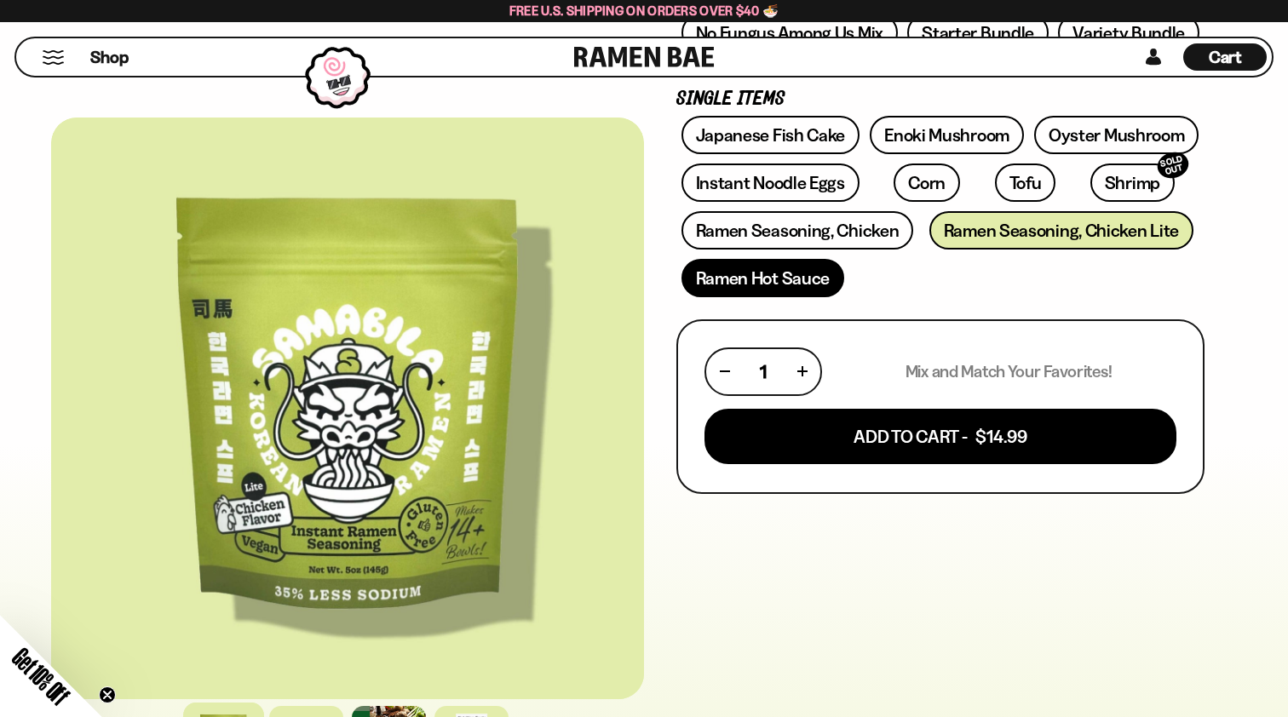
click at [792, 287] on link "Ramen Hot Sauce" at bounding box center [764, 278] width 164 height 38
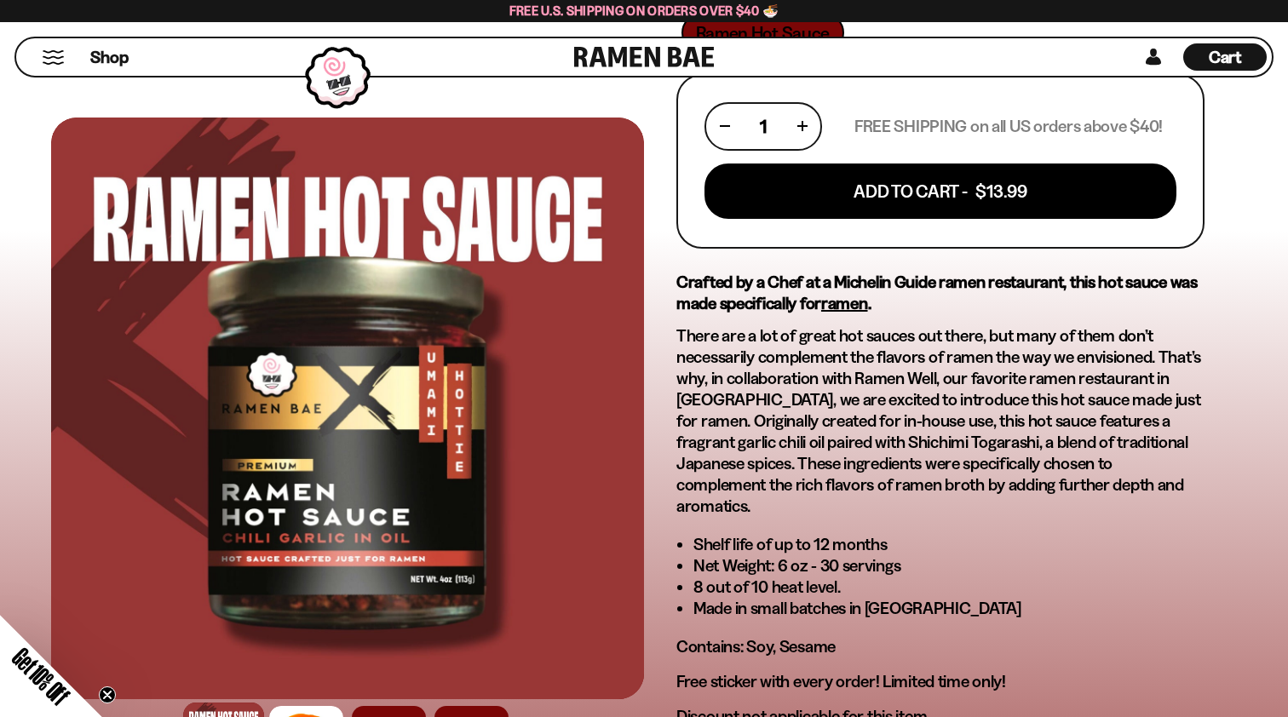
scroll to position [699, 0]
